Goal: Task Accomplishment & Management: Manage account settings

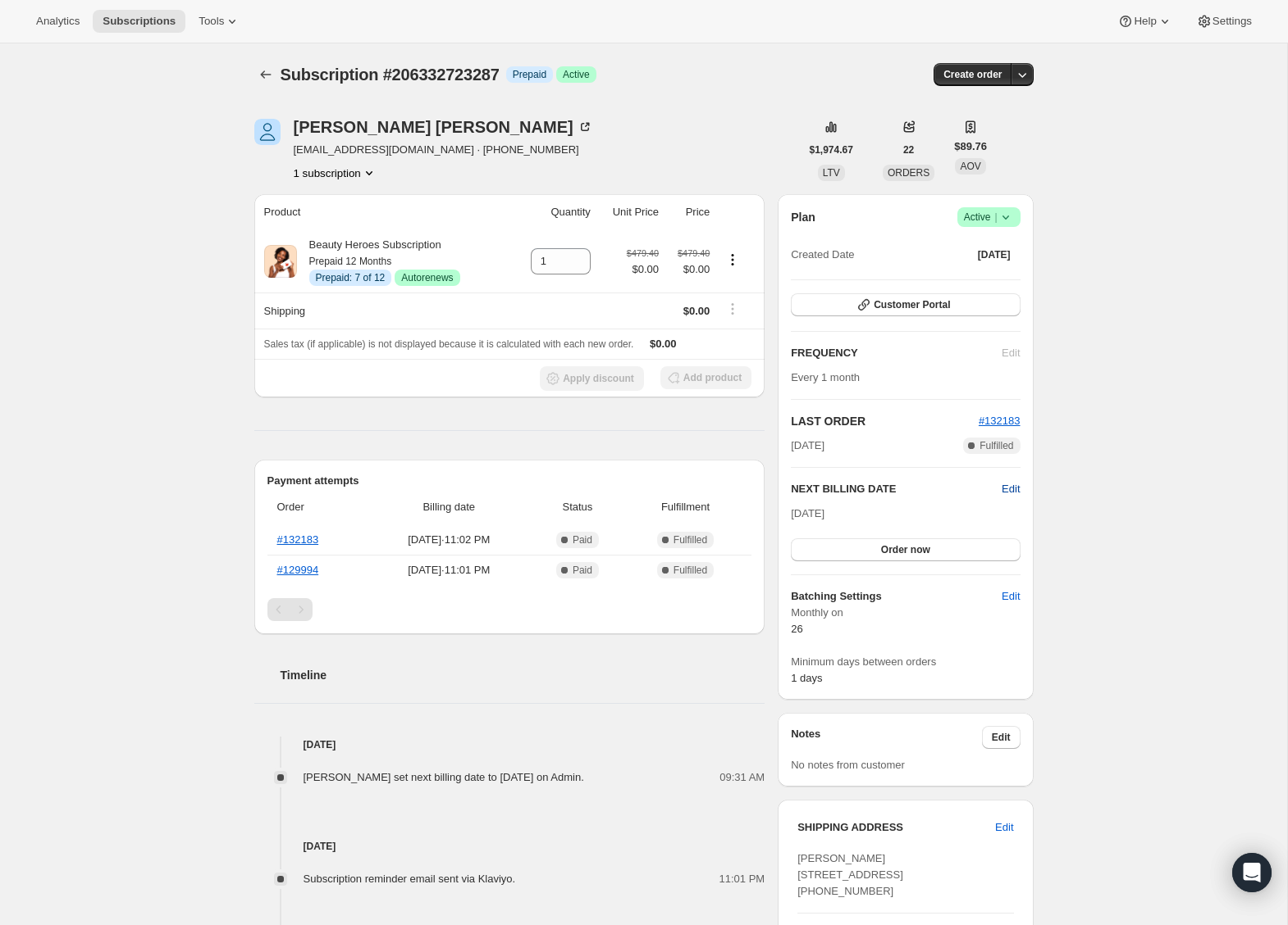
click at [1017, 486] on span "Edit" at bounding box center [1010, 489] width 18 height 17
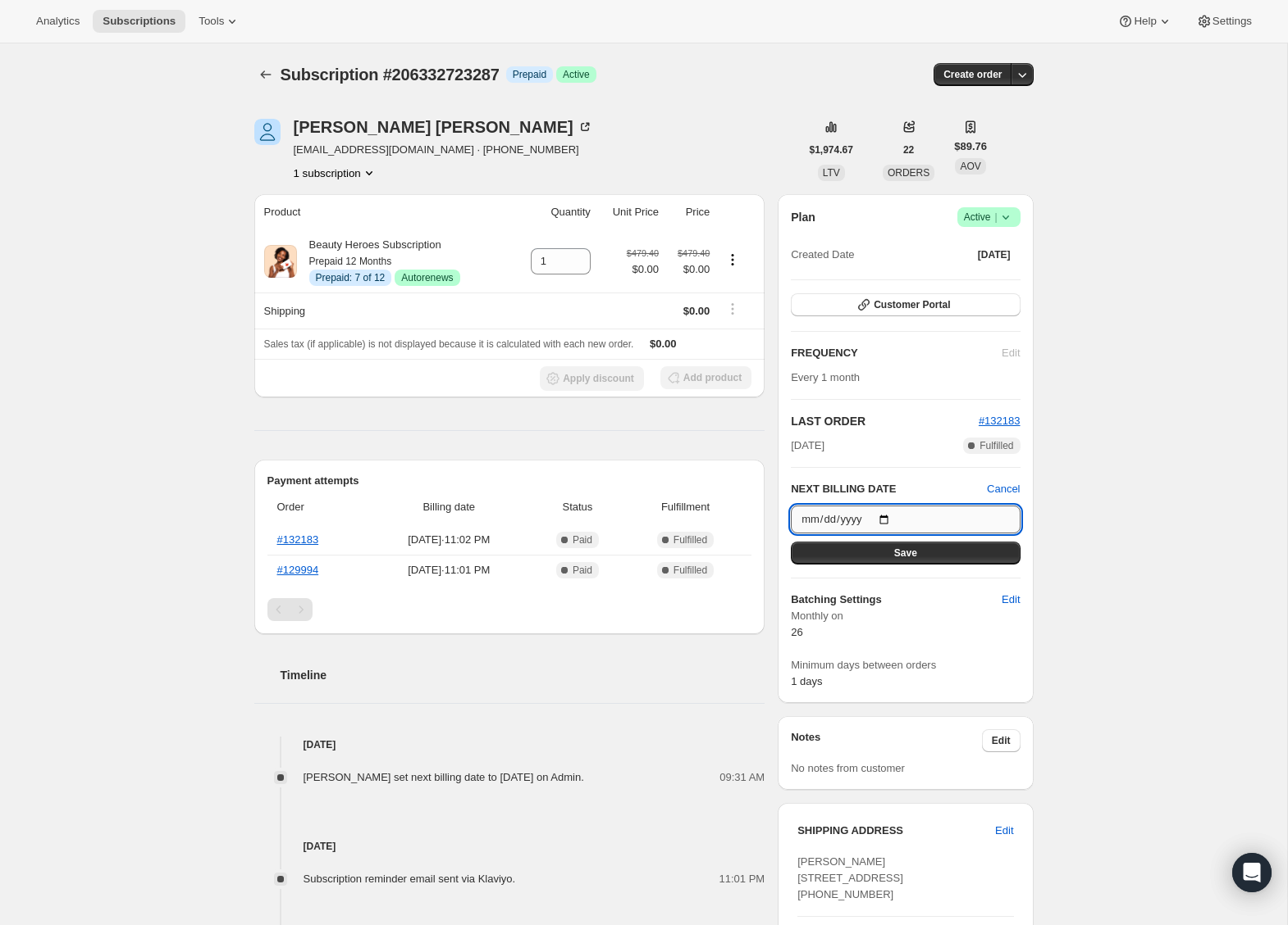
click at [884, 521] on input "2025-09-26" at bounding box center [905, 520] width 229 height 28
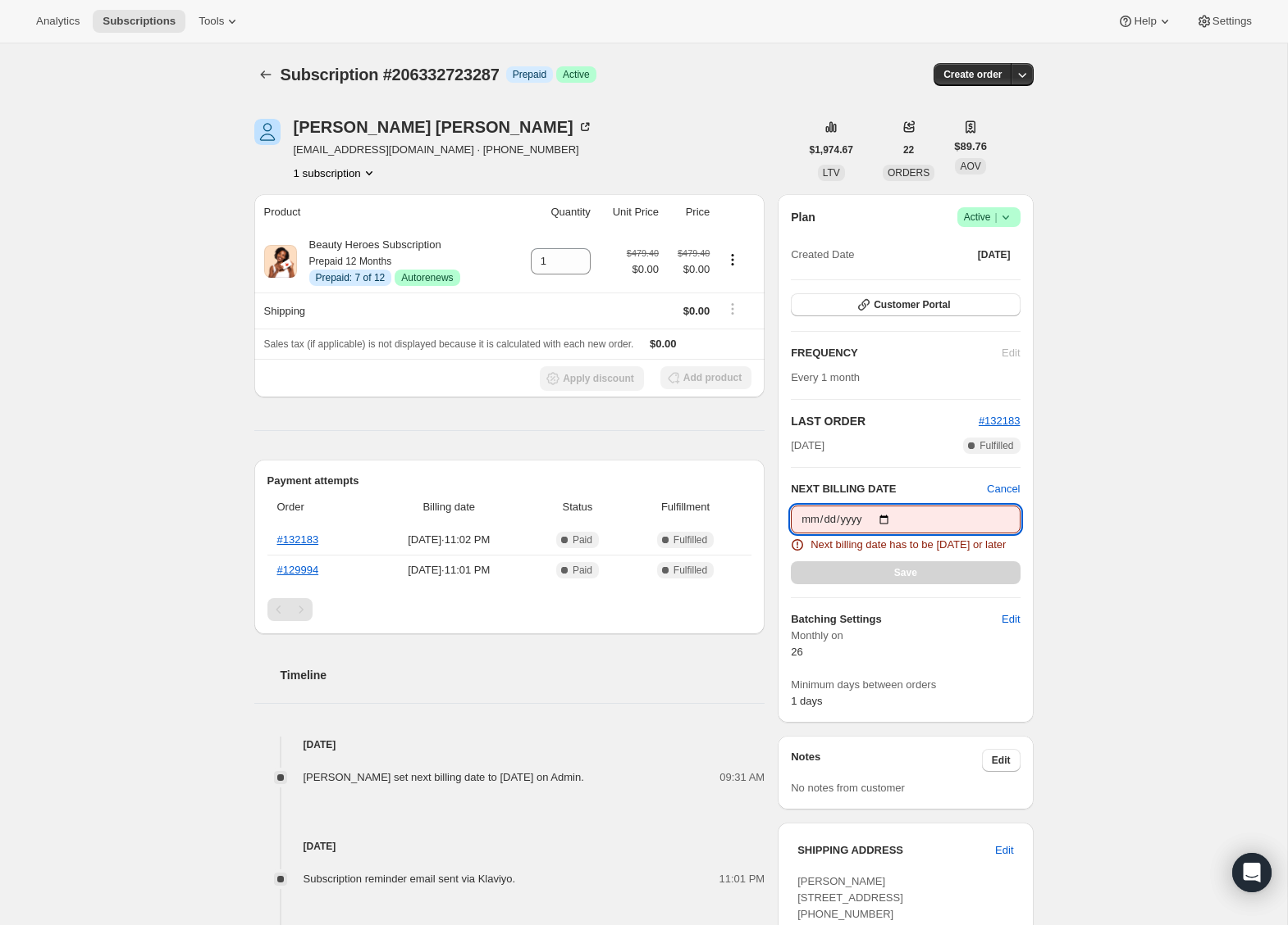
click at [895, 522] on input "2025-09-02" at bounding box center [905, 520] width 229 height 28
type input "2025-09-03"
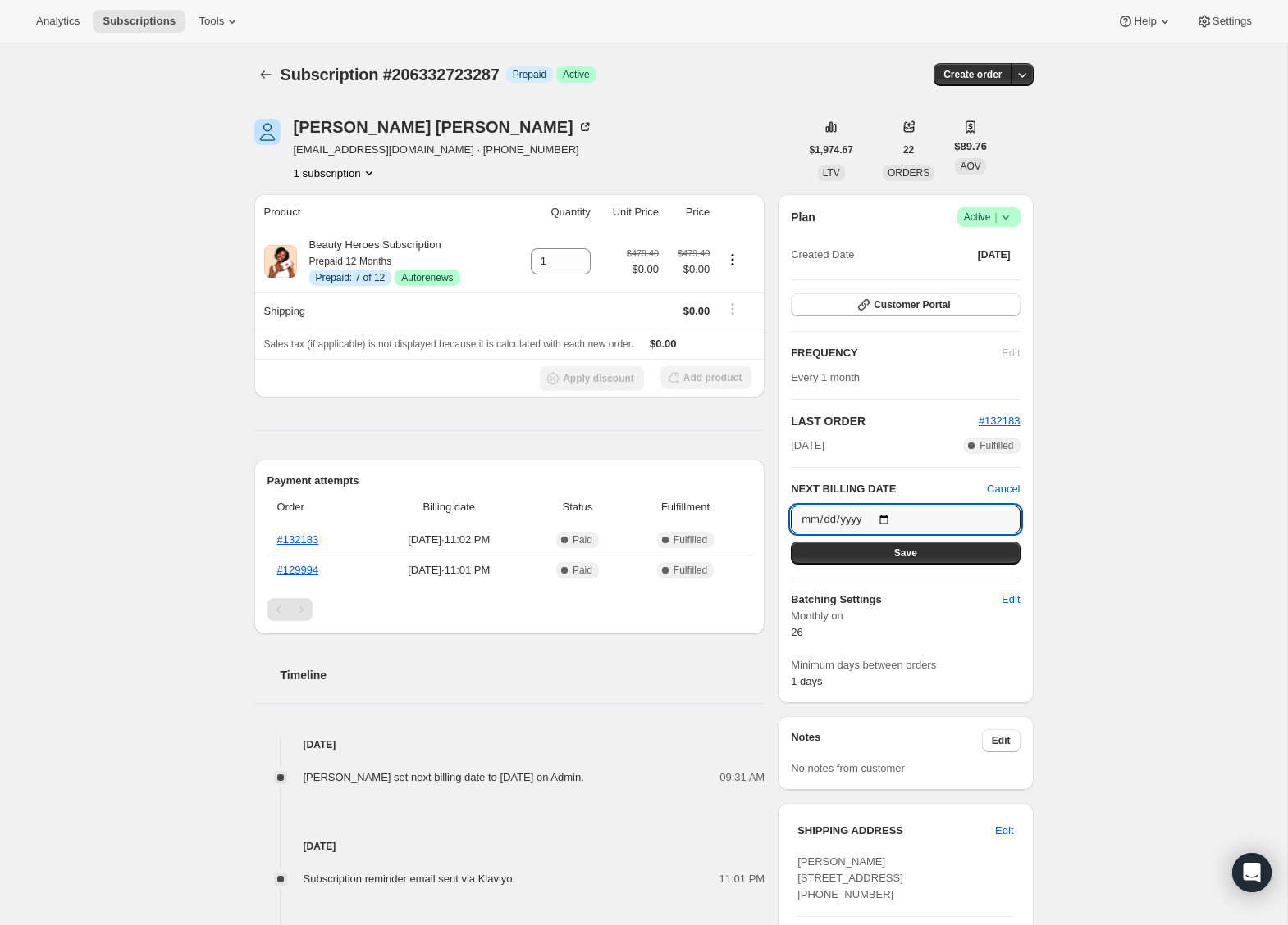
click at [1086, 618] on div "Subscription #206332723287. This page is ready Subscription #206332723287 Info …" at bounding box center [643, 689] width 1287 height 1292
click at [920, 554] on button "Save" at bounding box center [905, 553] width 229 height 22
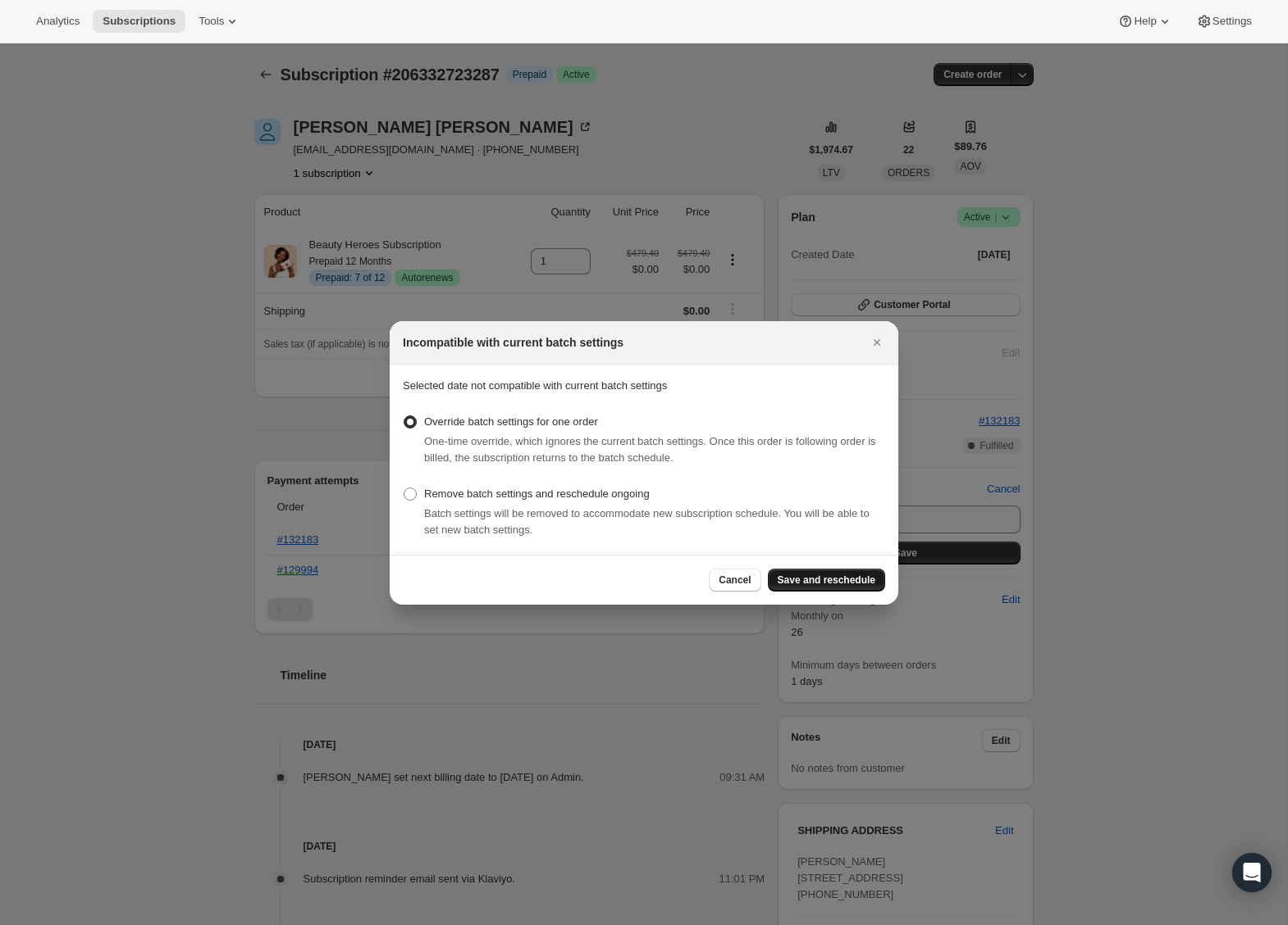
click at [870, 581] on span "Save and reschedule" at bounding box center [827, 579] width 98 height 13
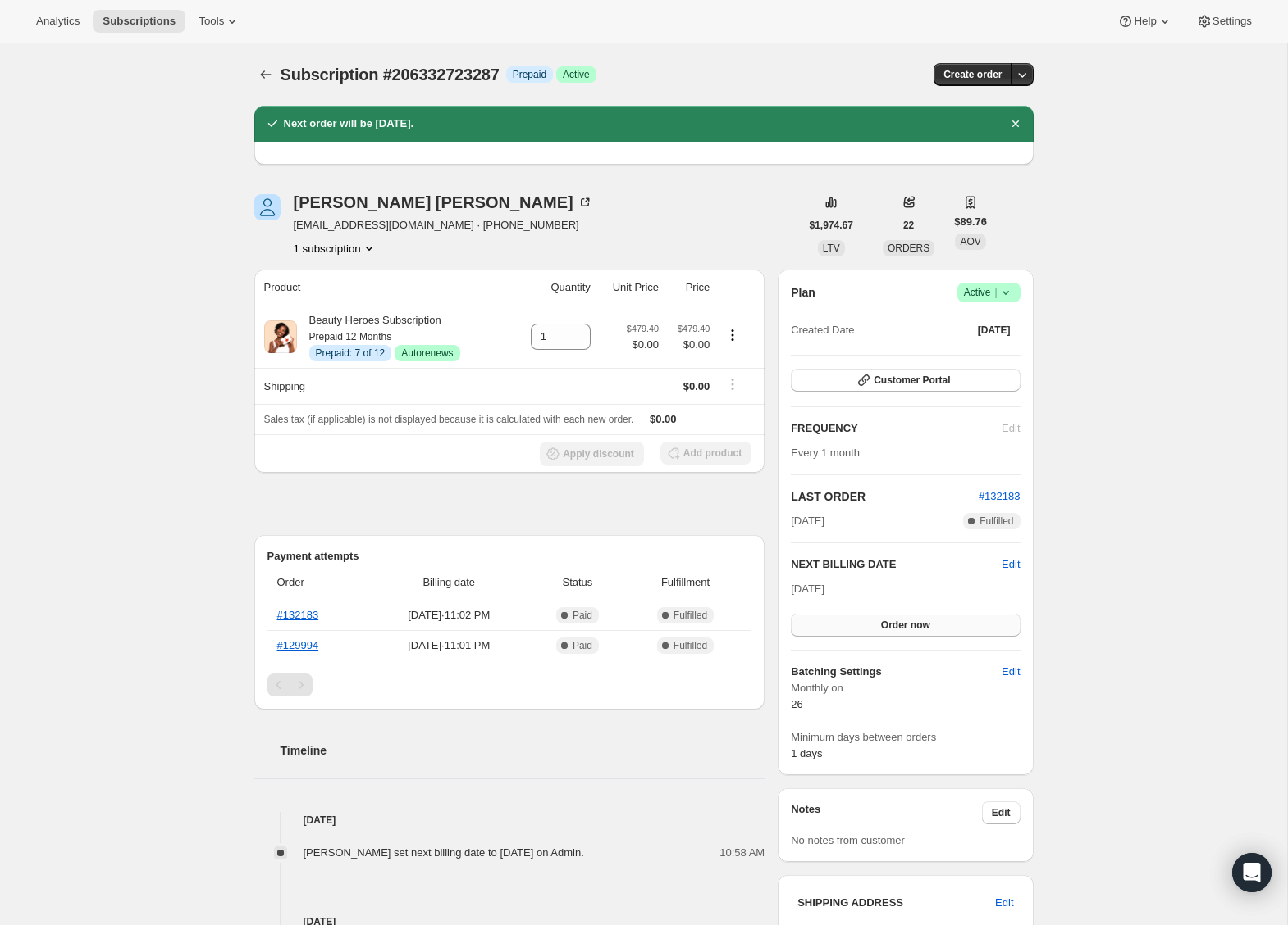
click at [898, 620] on span "Order now" at bounding box center [905, 625] width 49 height 13
click at [898, 620] on span "Click to confirm" at bounding box center [905, 625] width 74 height 13
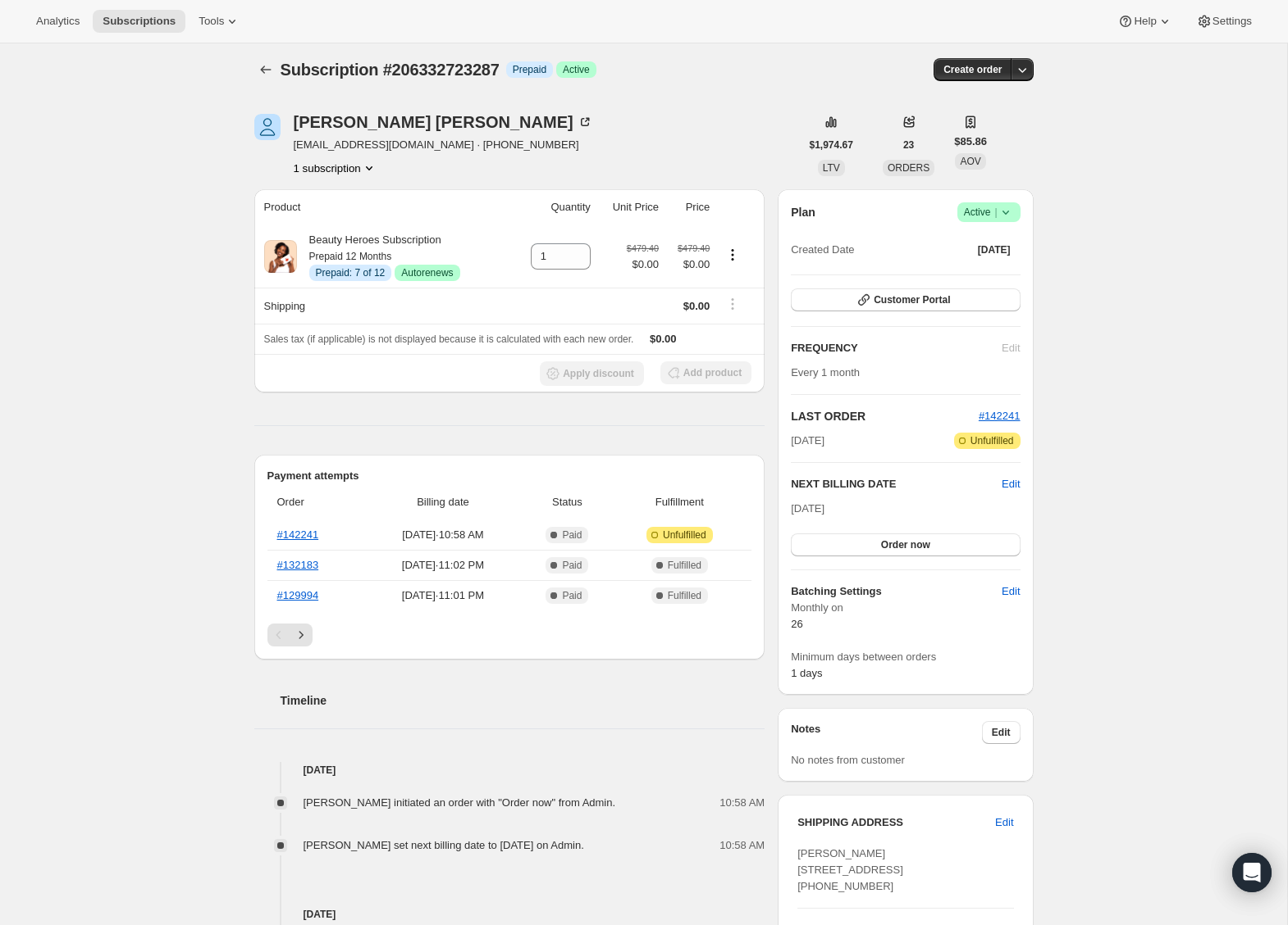
scroll to position [7, 0]
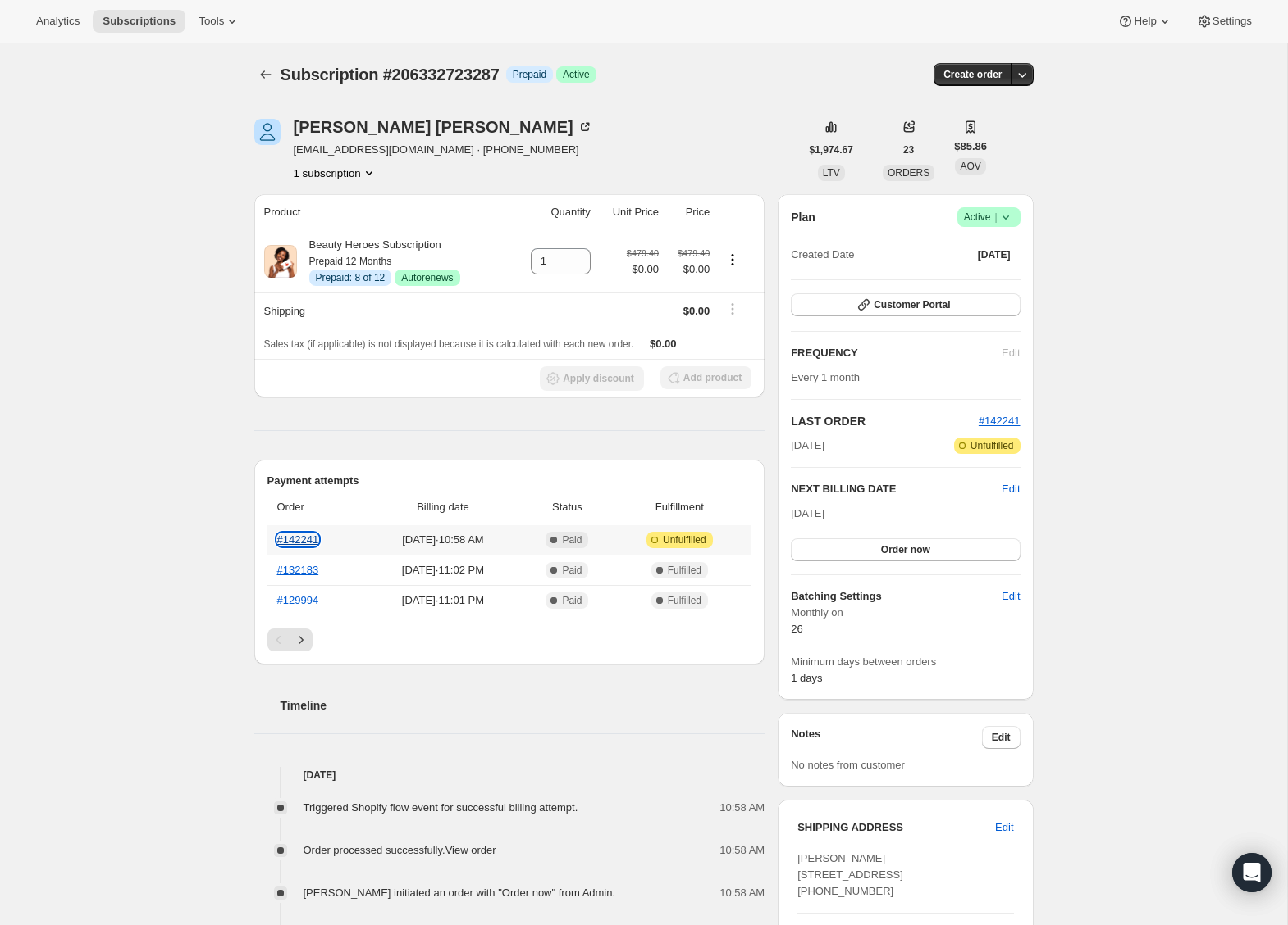
click at [311, 540] on link "#142241" at bounding box center [298, 539] width 42 height 13
